Goal: Transaction & Acquisition: Purchase product/service

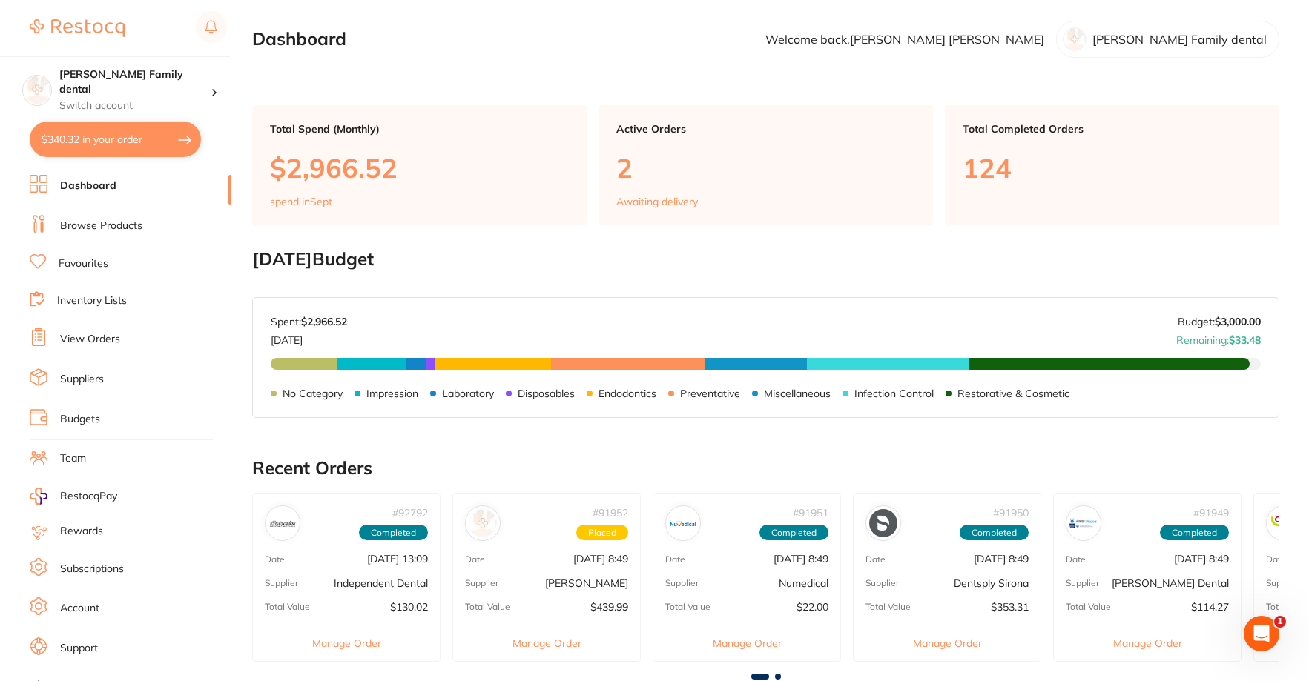
click at [104, 220] on link "Browse Products" at bounding box center [101, 226] width 82 height 15
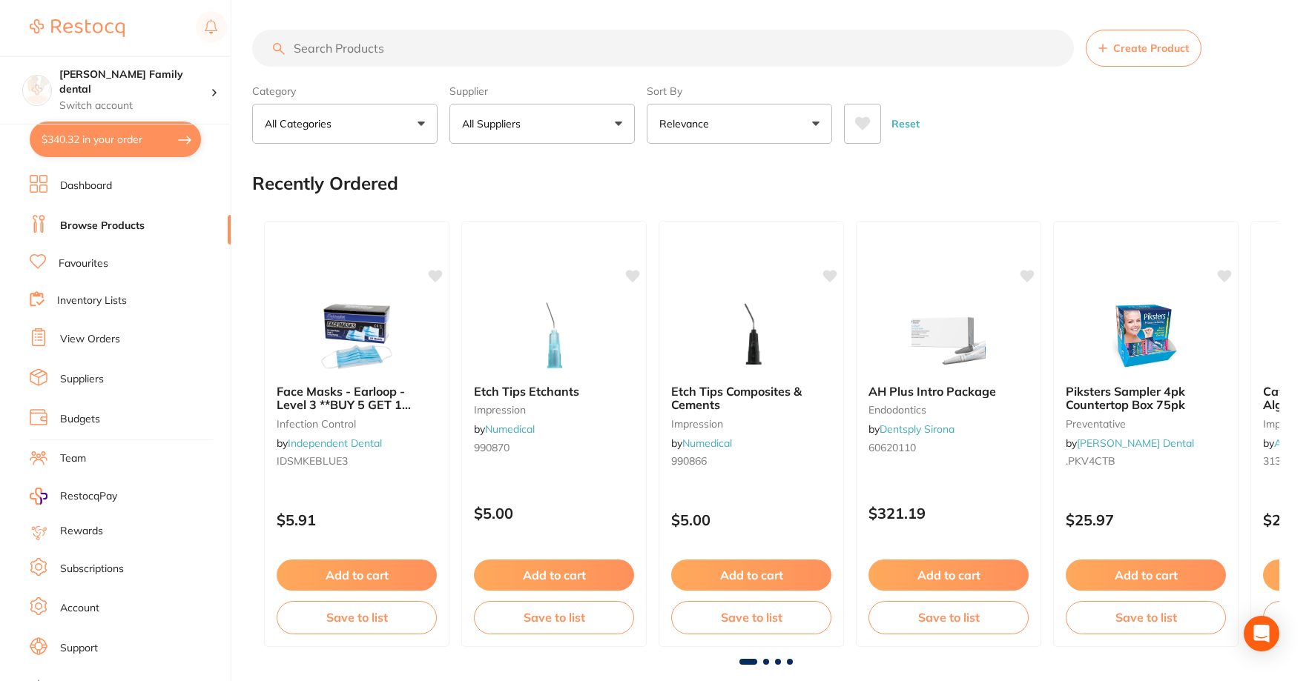
click at [327, 47] on input "search" at bounding box center [663, 48] width 822 height 37
type input "xray film"
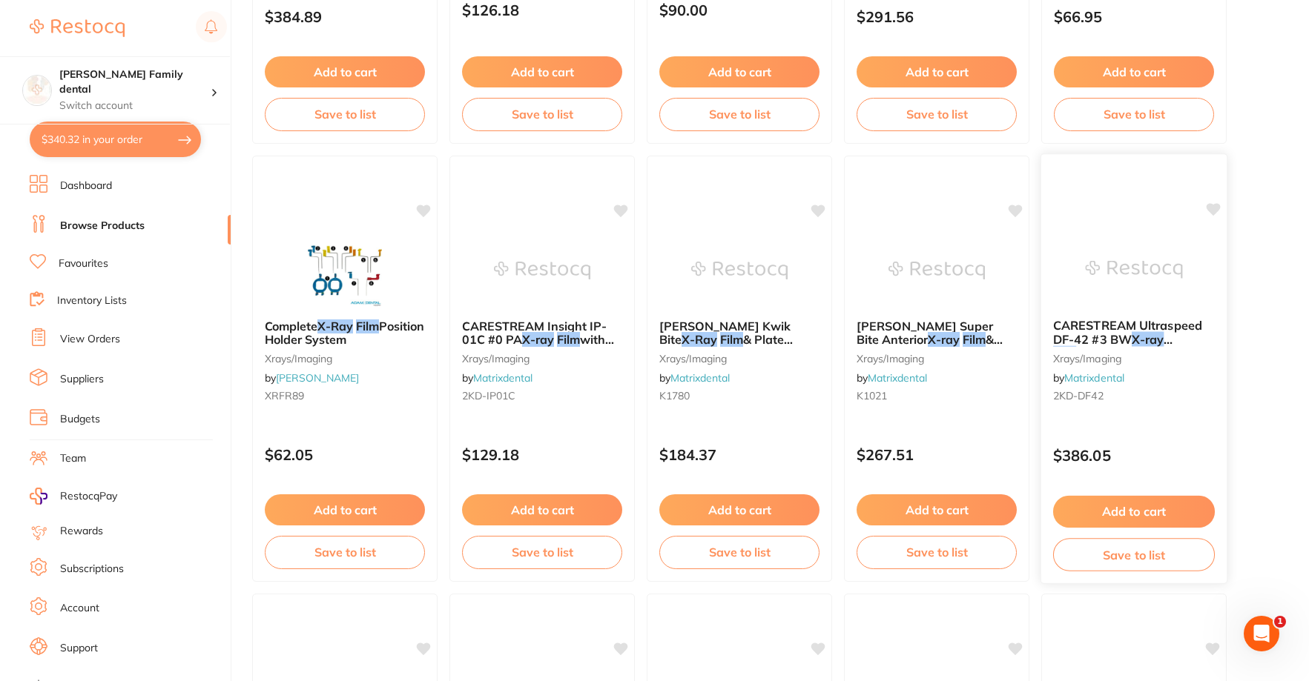
scroll to position [4004, 0]
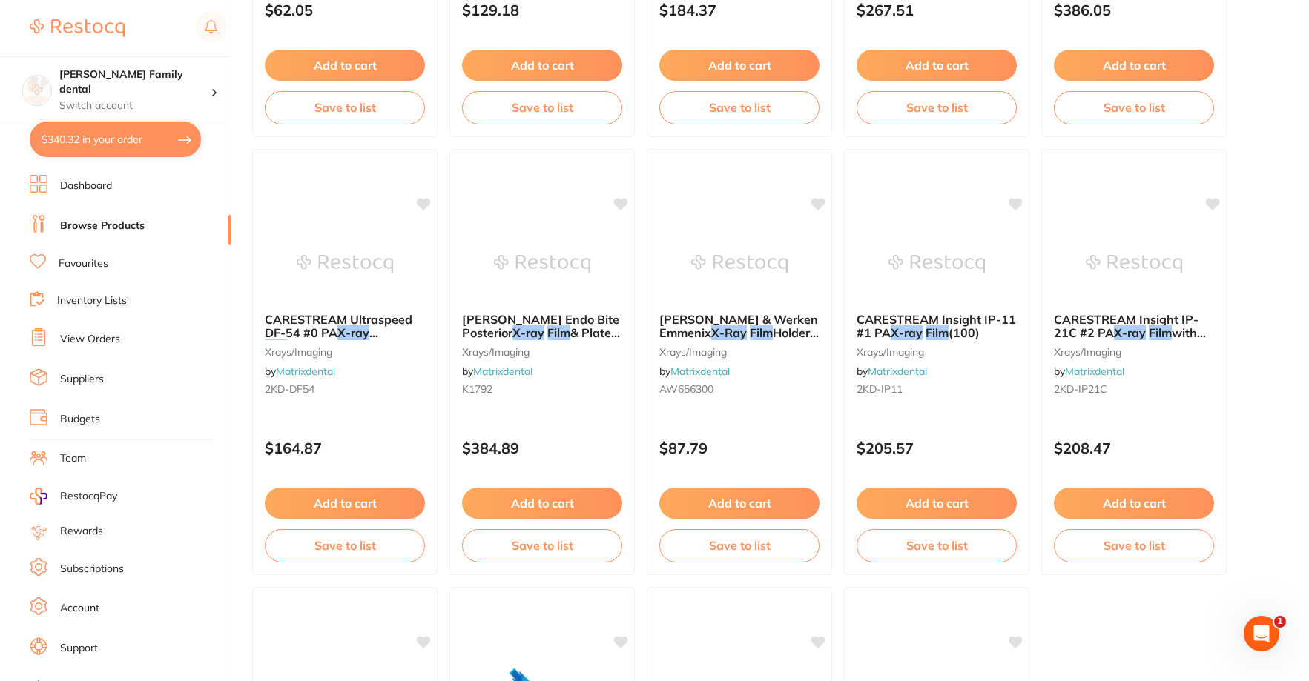
click at [89, 138] on button "$340.32 in your order" at bounding box center [115, 140] width 171 height 36
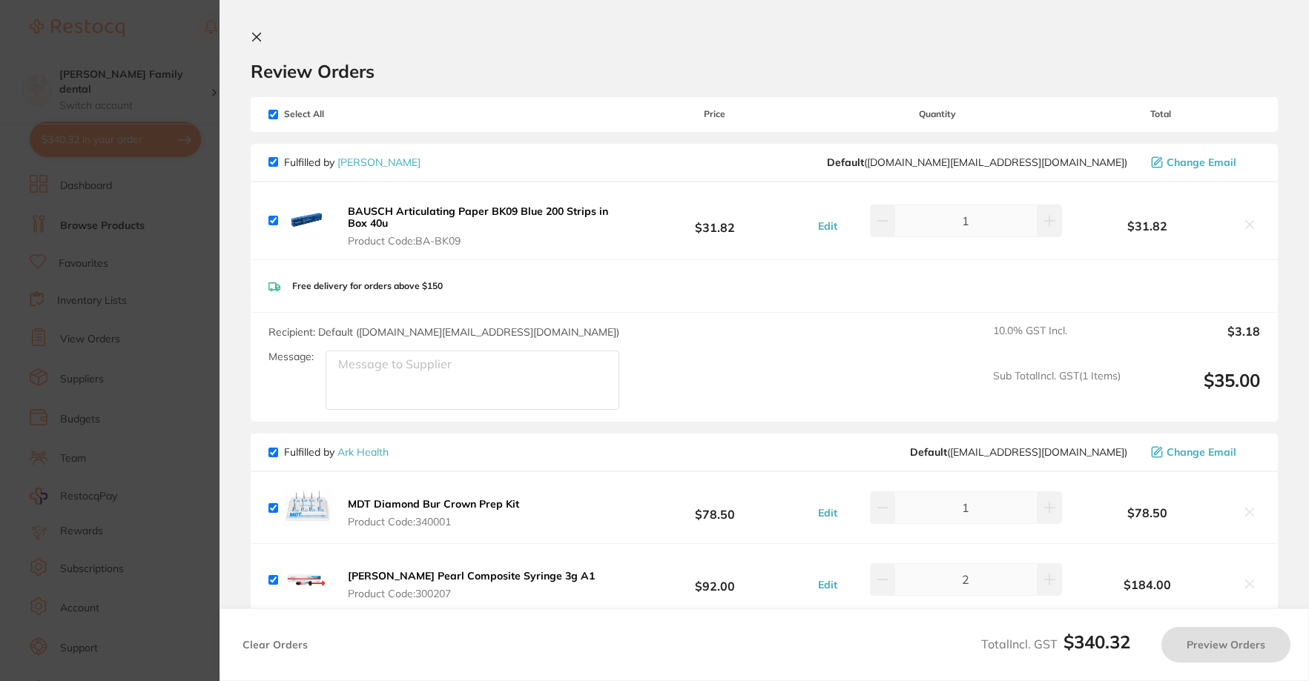
checkbox input "true"
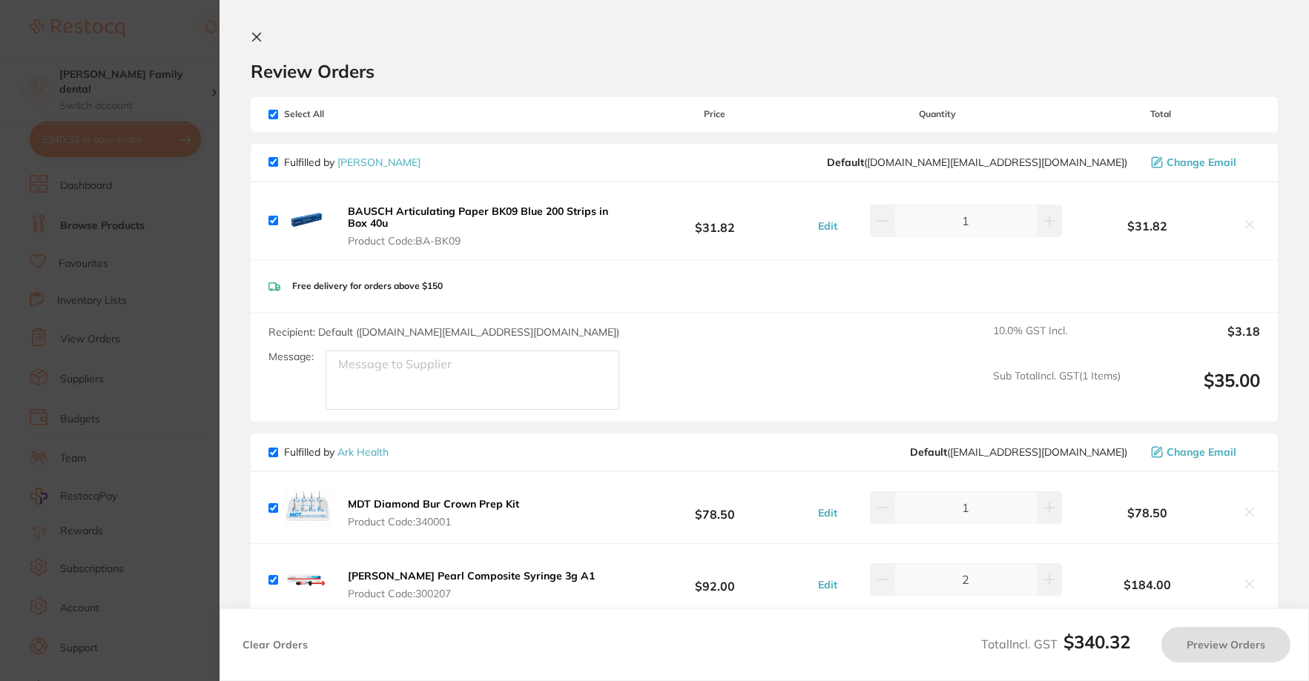
checkbox input "true"
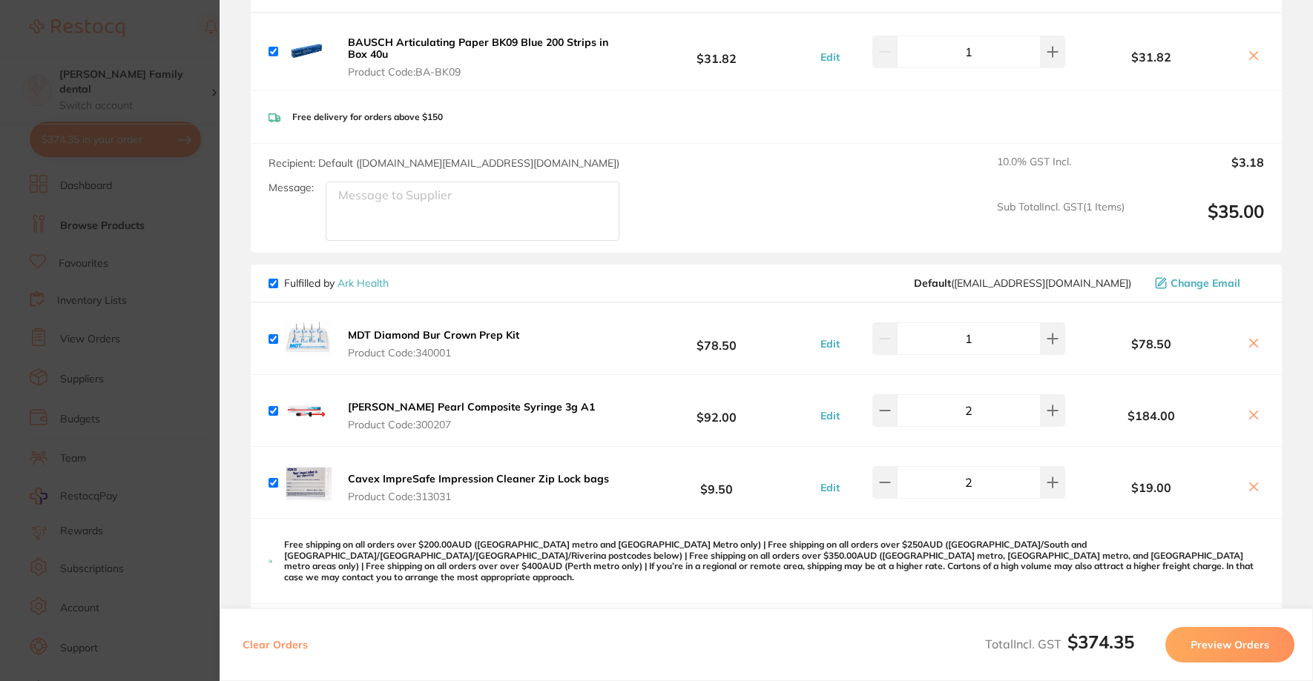
scroll to position [222, 0]
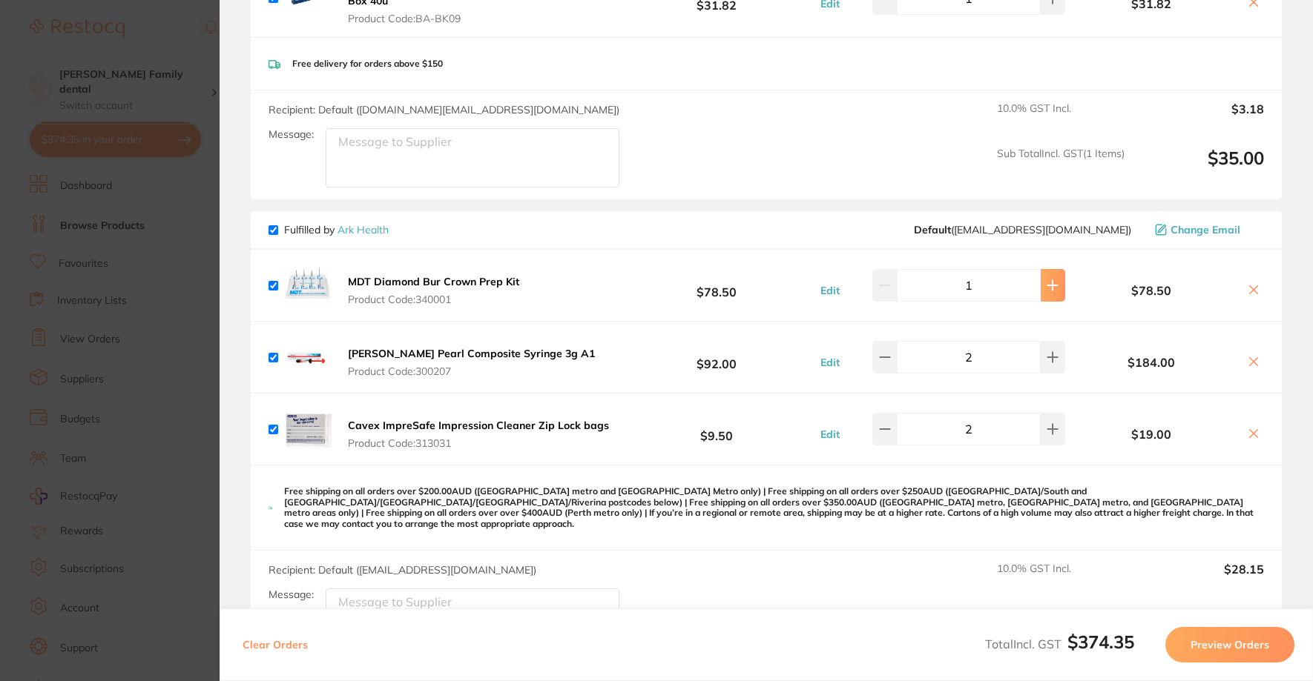
click at [1052, 279] on button at bounding box center [1052, 285] width 24 height 33
type input "2"
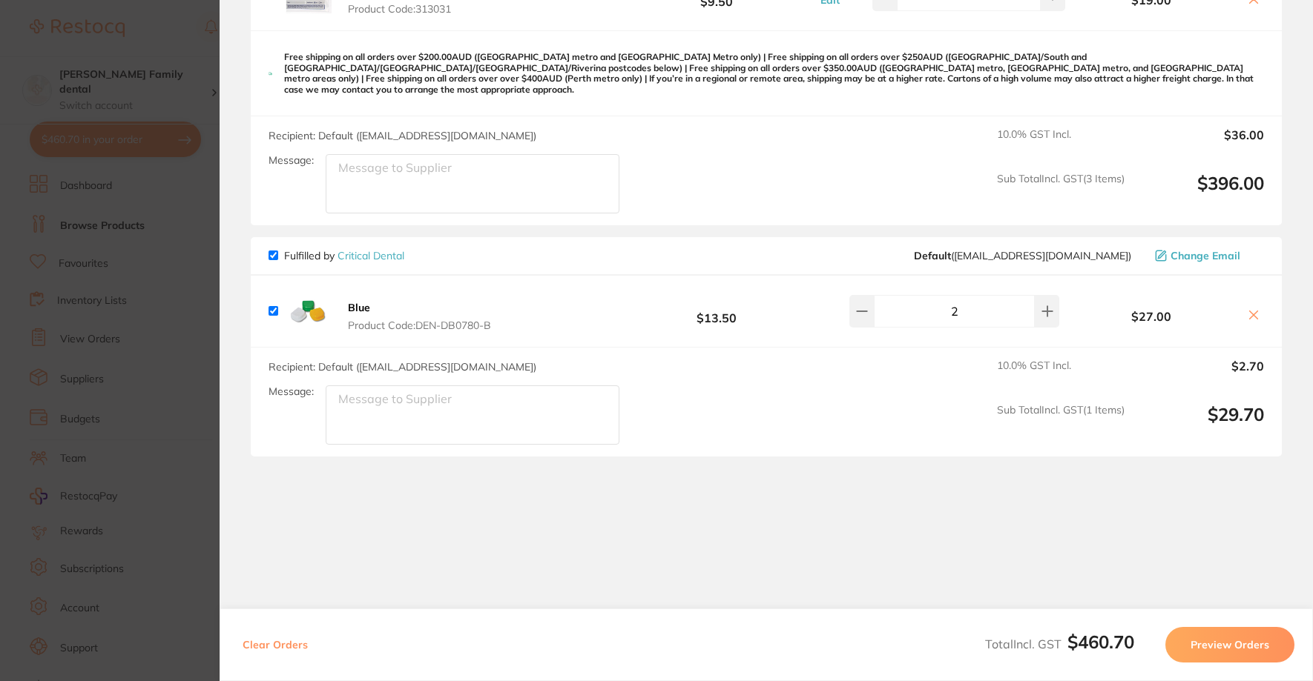
scroll to position [0, 0]
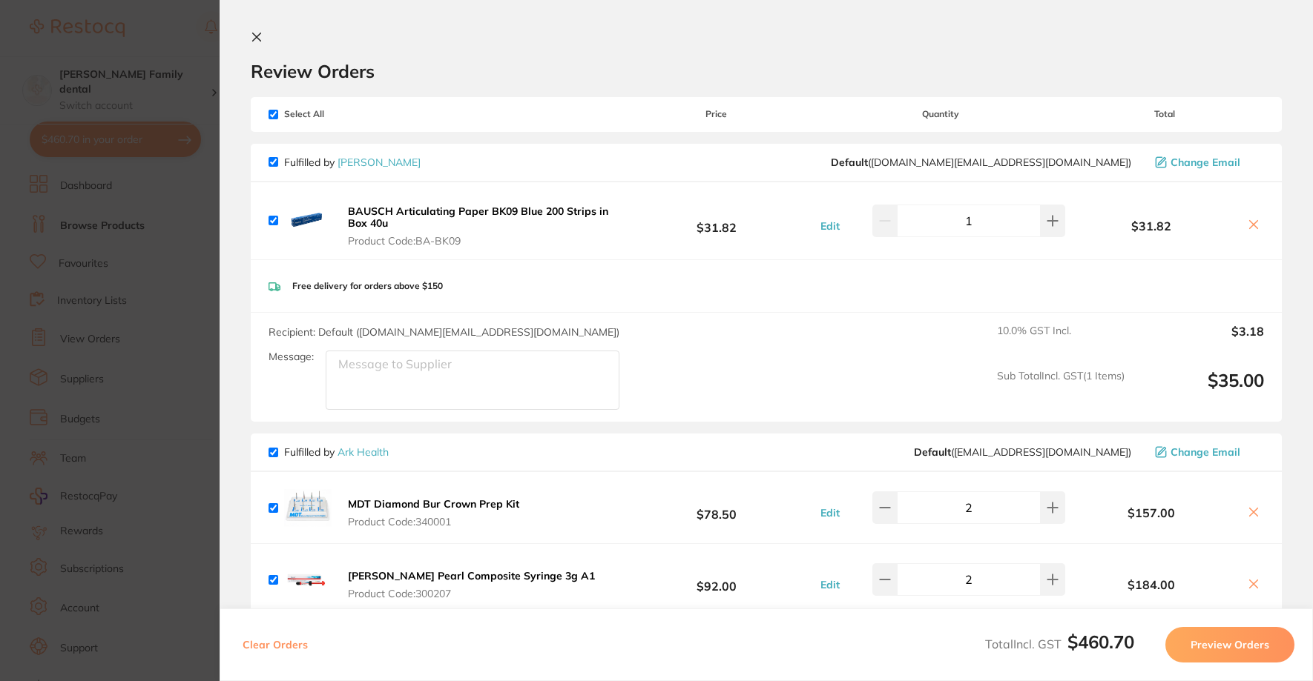
click at [260, 39] on icon at bounding box center [257, 37] width 12 height 12
